Goal: Task Accomplishment & Management: Complete application form

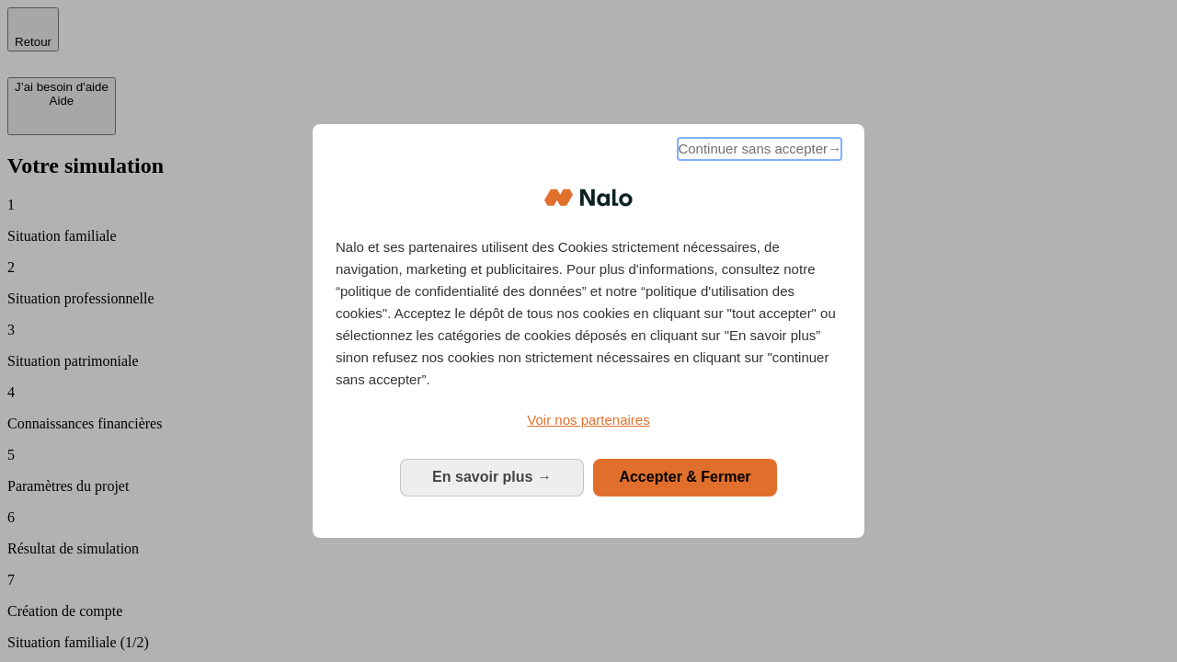
click at [758, 152] on span "Continuer sans accepter →" at bounding box center [760, 149] width 164 height 22
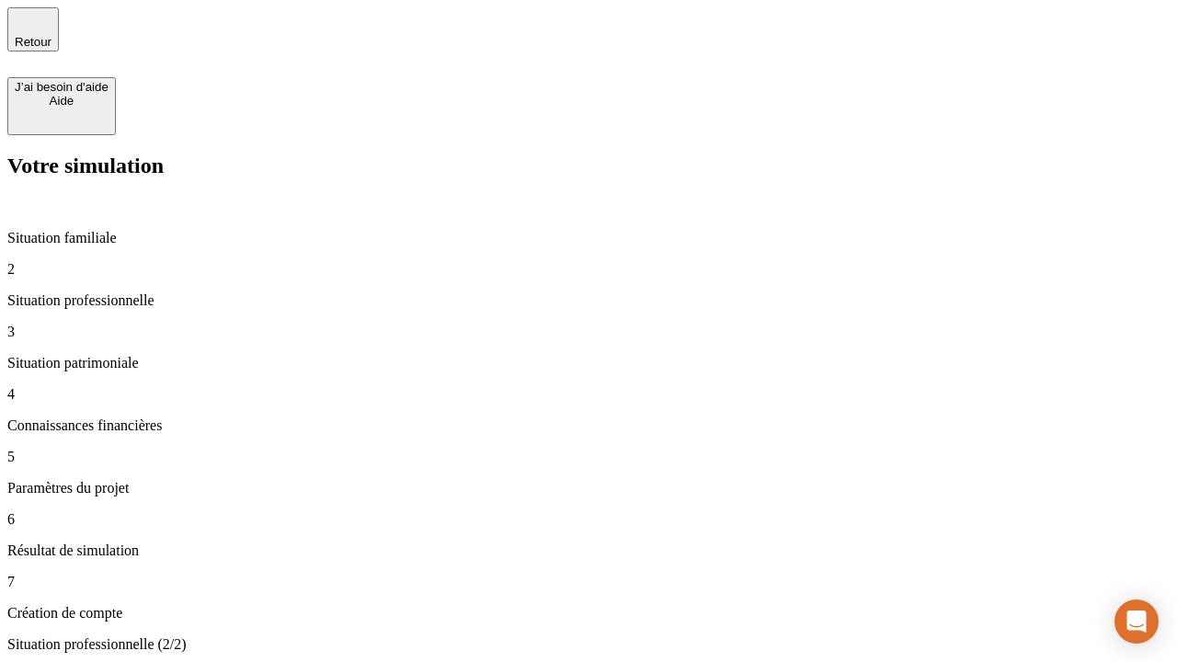
type input "30 000"
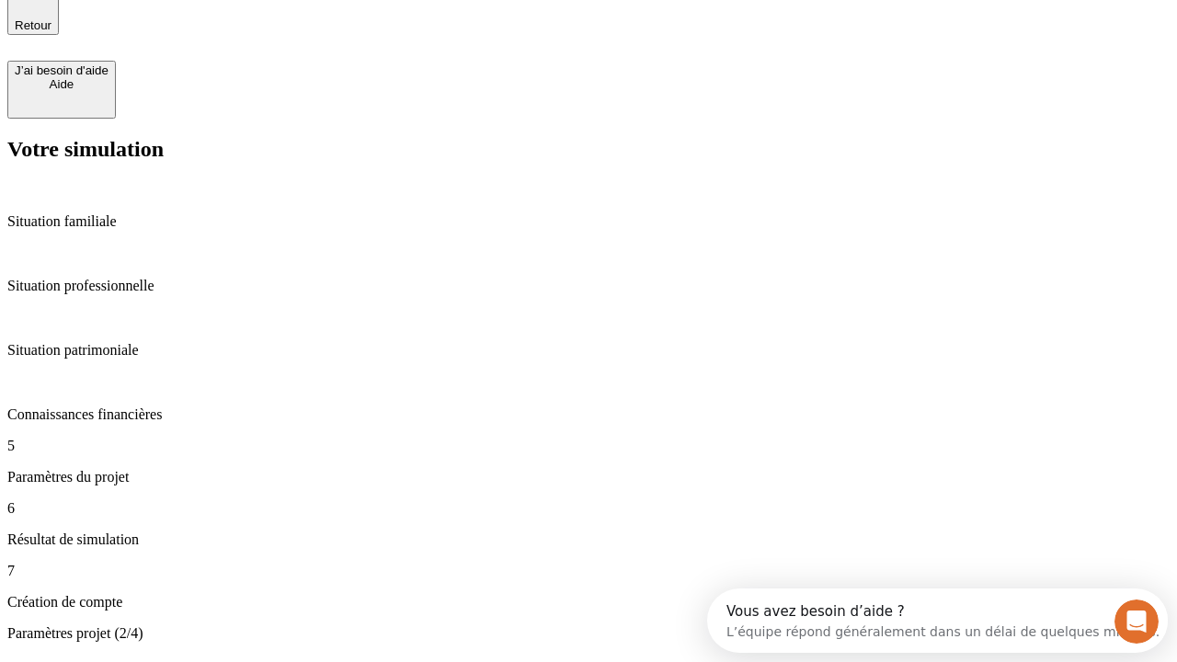
type input "25"
type input "1 000"
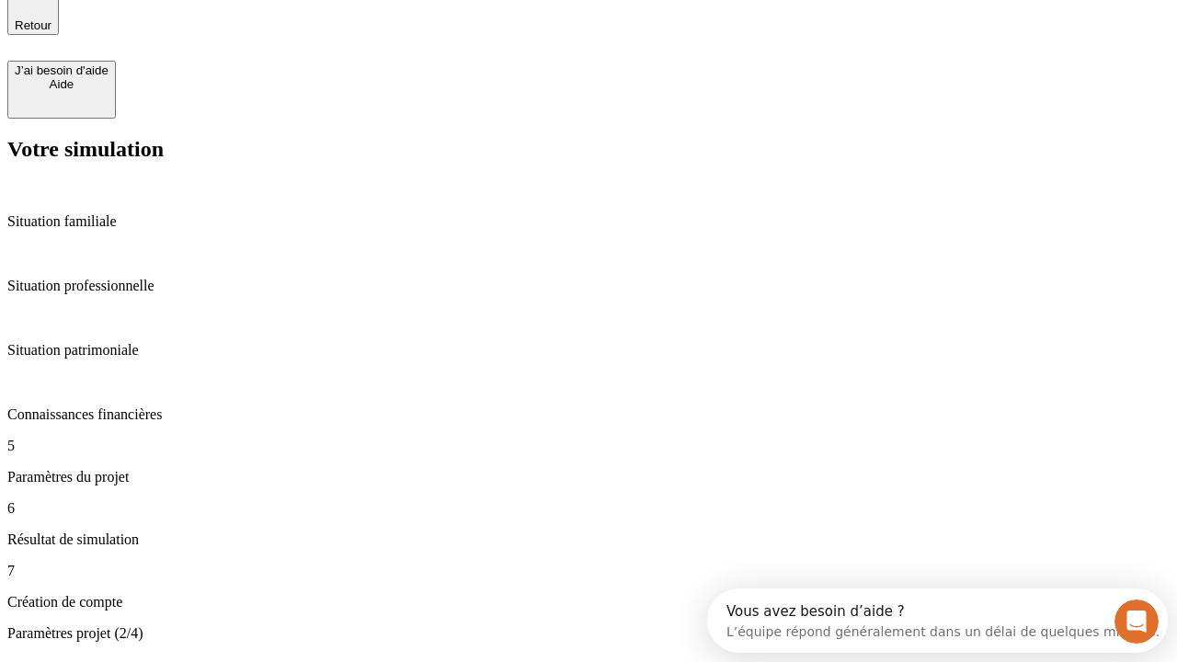
type input "640"
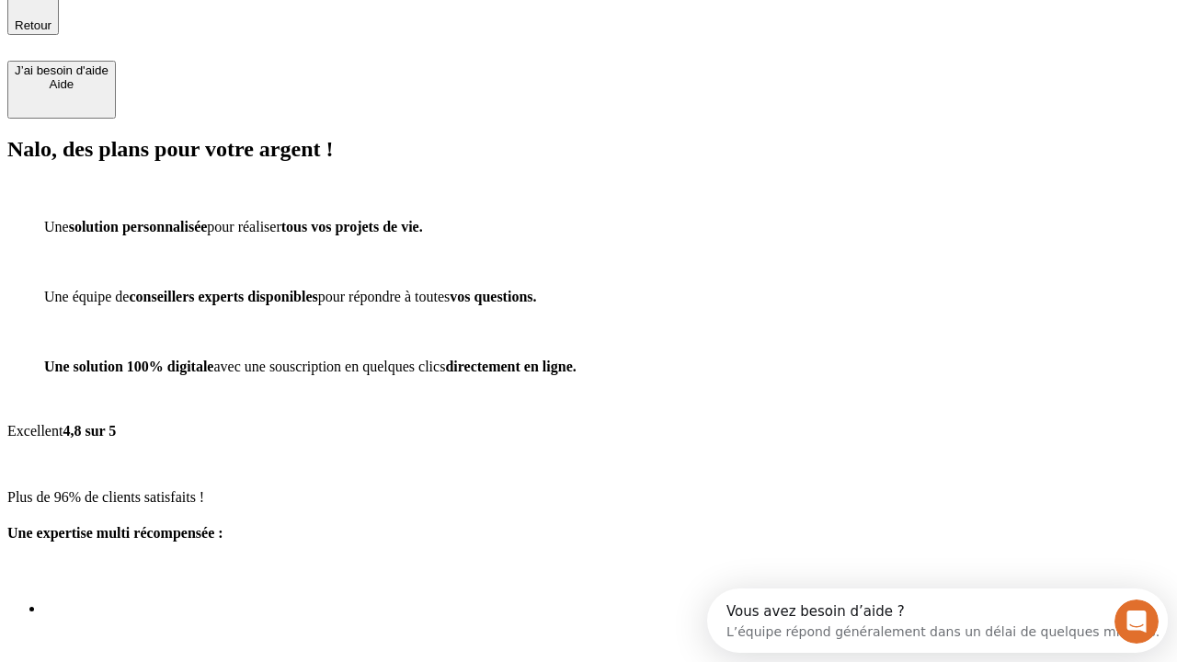
scroll to position [147, 0]
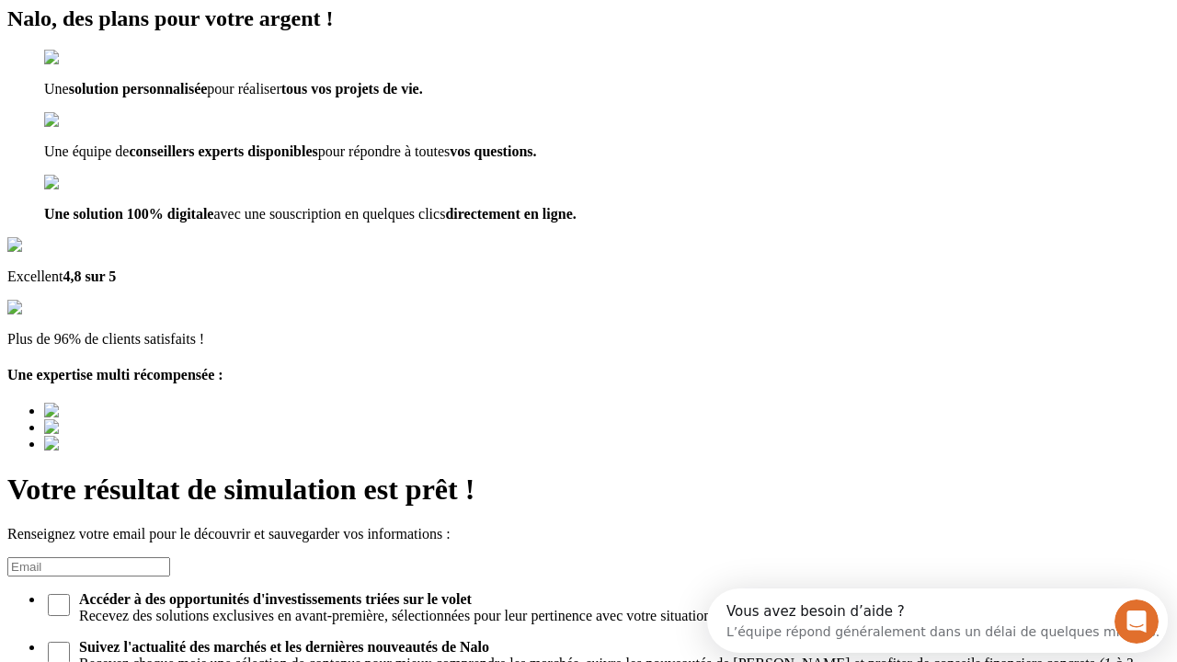
type input "[EMAIL_ADDRESS][PERSON_NAME][DOMAIN_NAME]"
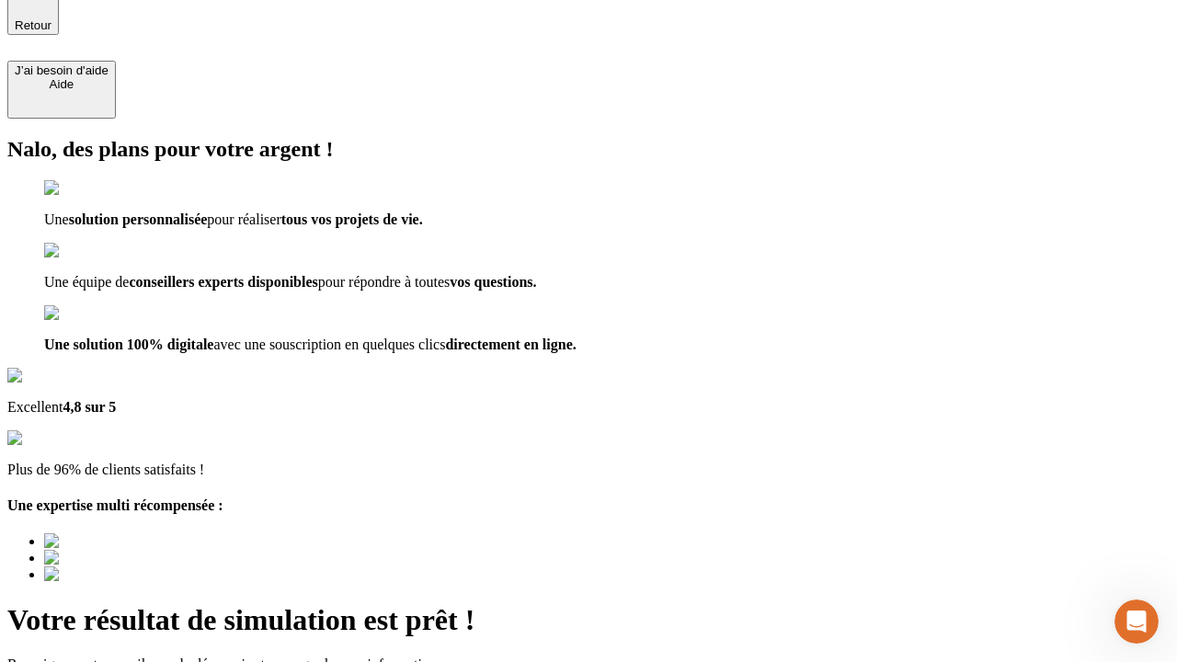
scroll to position [0, 0]
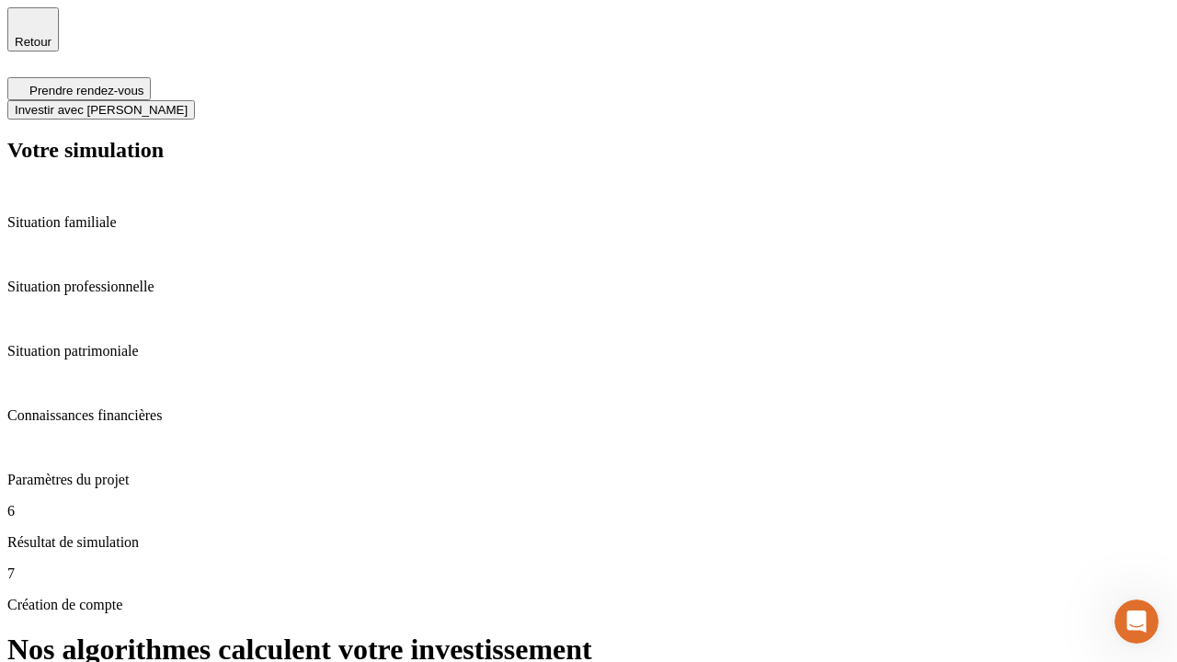
scroll to position [7, 0]
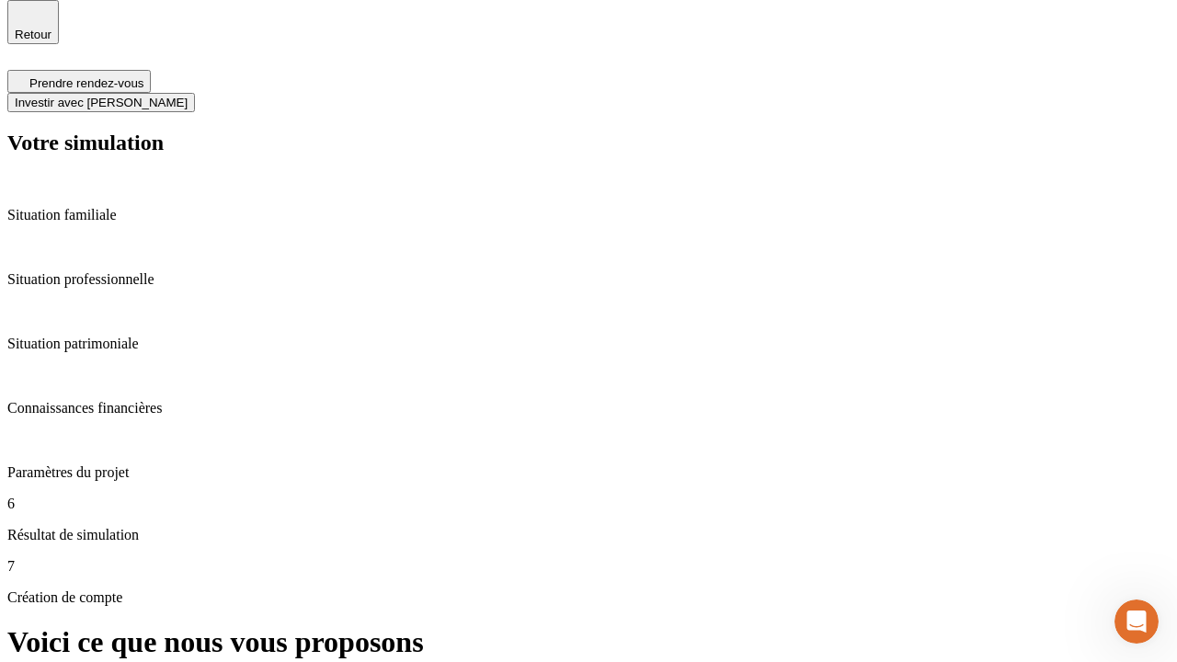
click at [188, 96] on span "Investir avec [PERSON_NAME]" at bounding box center [101, 103] width 173 height 14
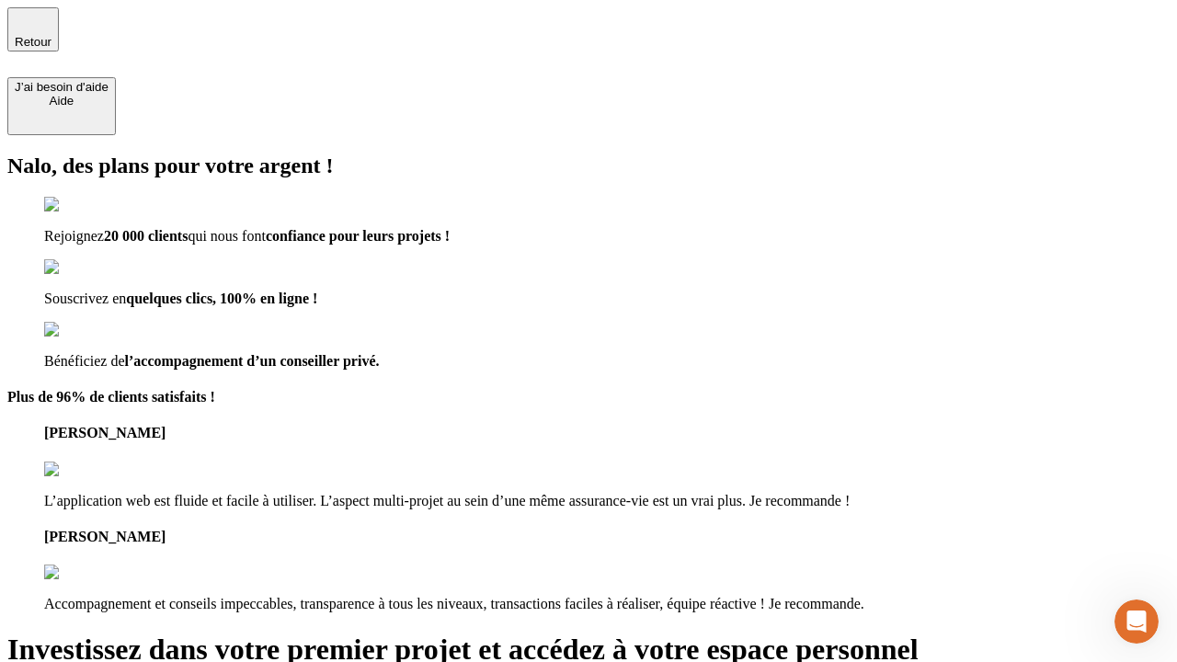
type input "[EMAIL_ADDRESS][PERSON_NAME][DOMAIN_NAME]"
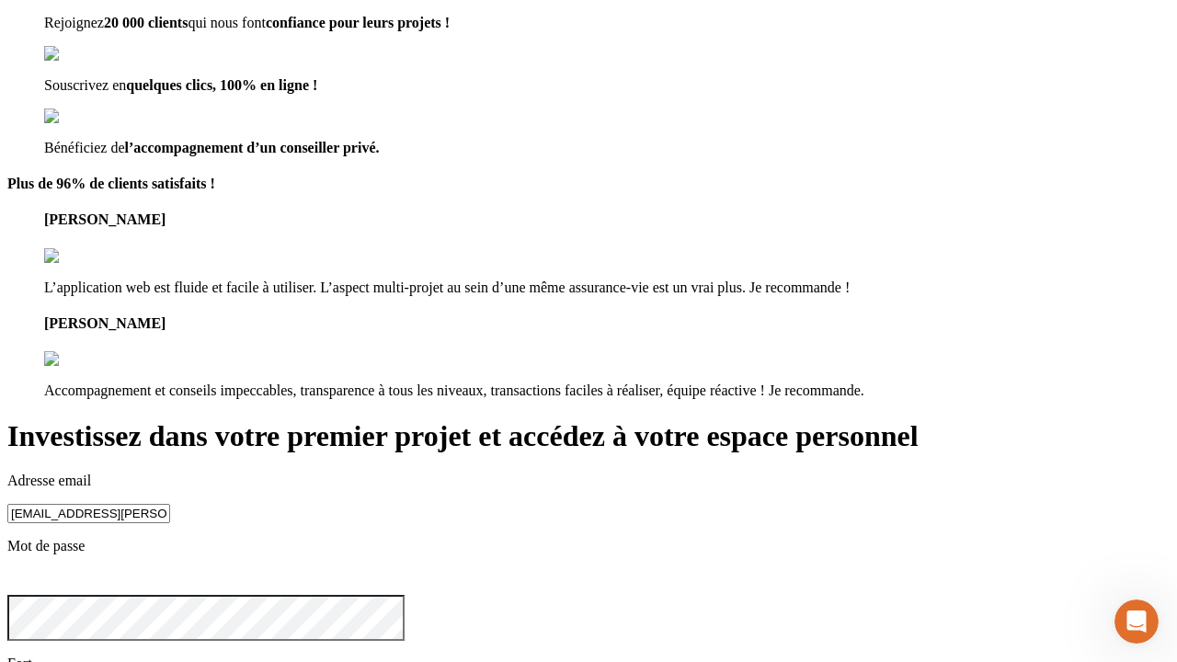
scroll to position [57, 0]
